Goal: Find specific page/section: Find specific page/section

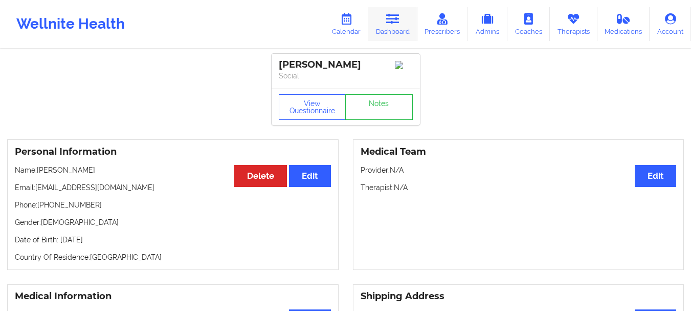
click at [406, 19] on link "Dashboard" at bounding box center [393, 24] width 49 height 34
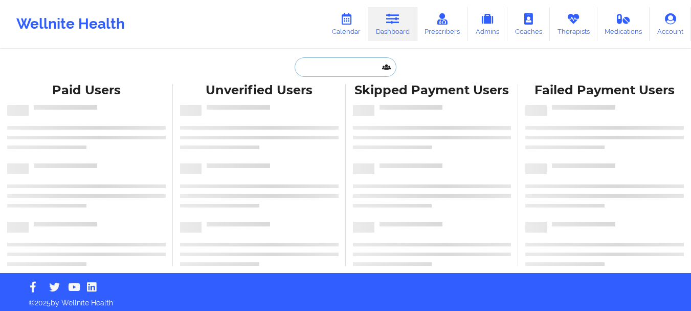
click at [346, 67] on input "text" at bounding box center [345, 66] width 101 height 19
type input "v"
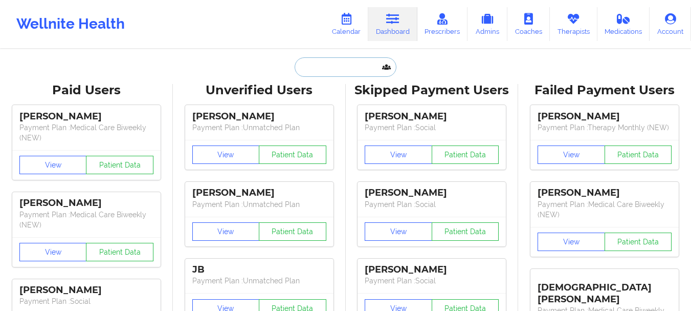
paste input "[PERSON_NAME]"
type input "[PERSON_NAME]"
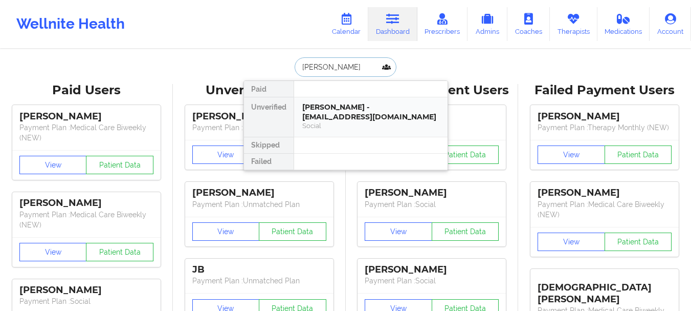
click at [343, 108] on div "[PERSON_NAME] - [EMAIL_ADDRESS][DOMAIN_NAME]" at bounding box center [370, 111] width 137 height 19
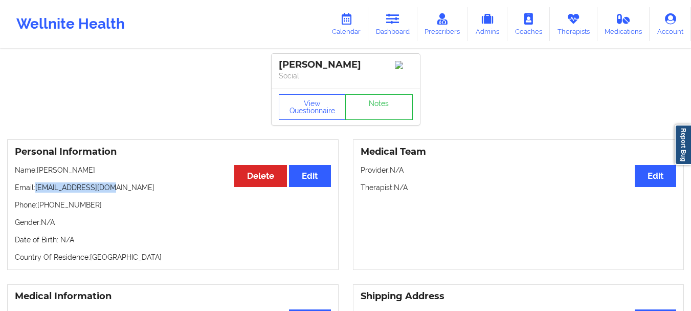
drag, startPoint x: 36, startPoint y: 190, endPoint x: 117, endPoint y: 191, distance: 80.4
click at [117, 191] on p "Email: [EMAIL_ADDRESS][DOMAIN_NAME]" at bounding box center [173, 187] width 316 height 10
copy p "[EMAIL_ADDRESS][DOMAIN_NAME]"
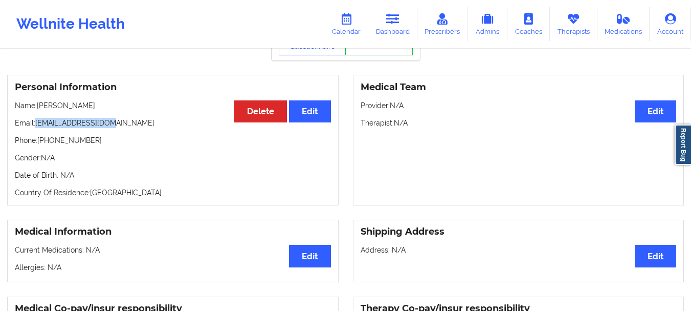
scroll to position [65, 0]
click at [406, 30] on link "Dashboard" at bounding box center [393, 24] width 49 height 34
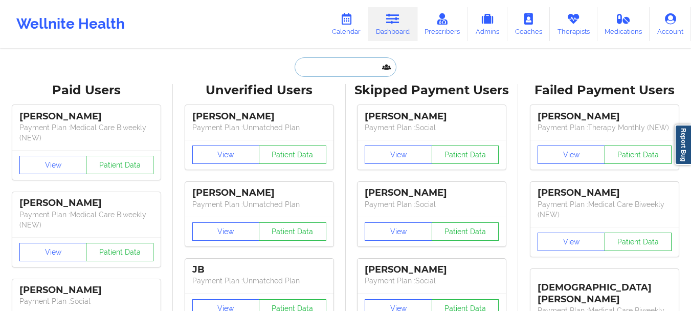
click at [349, 63] on input "text" at bounding box center [345, 66] width 101 height 19
paste input "[PERSON_NAME]"
type input "[PERSON_NAME]"
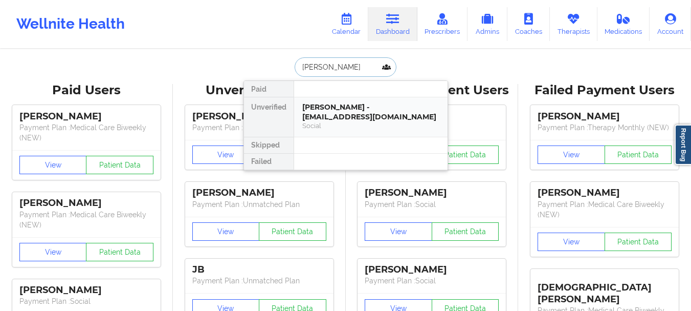
click at [354, 116] on div "[PERSON_NAME] - [EMAIL_ADDRESS][DOMAIN_NAME]" at bounding box center [370, 111] width 137 height 19
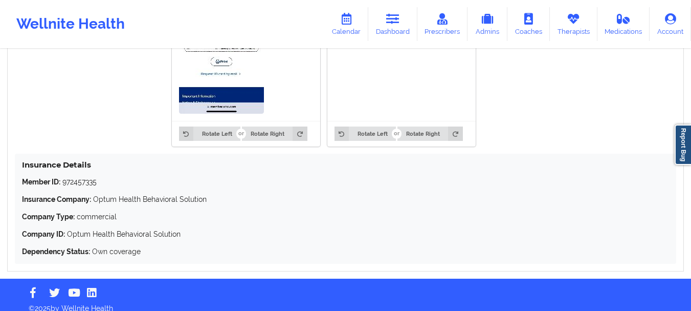
scroll to position [928, 0]
